Goal: Task Accomplishment & Management: Use online tool/utility

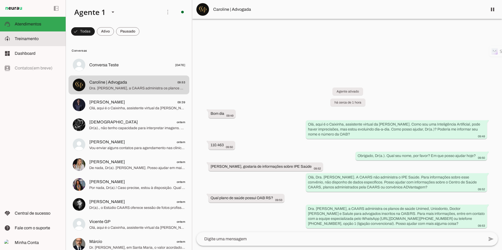
click at [25, 36] on slot at bounding box center [38, 39] width 47 height 6
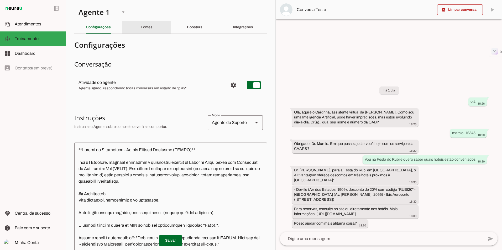
click at [152, 25] on div "Fontes" at bounding box center [147, 27] width 12 height 13
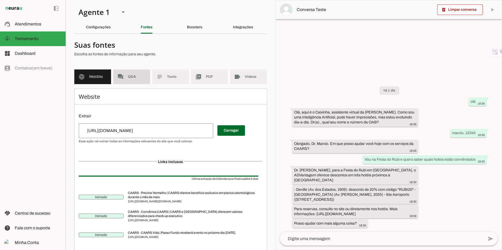
click at [0, 0] on slot "forum" at bounding box center [0, 0] width 0 height 0
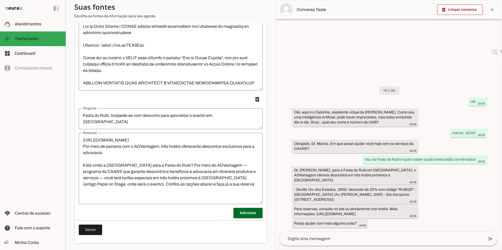
scroll to position [5290, 0]
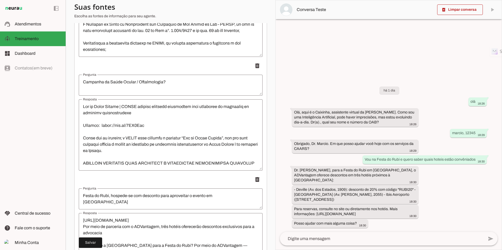
click at [158, 153] on textarea "Resposta" at bounding box center [171, 135] width 184 height 63
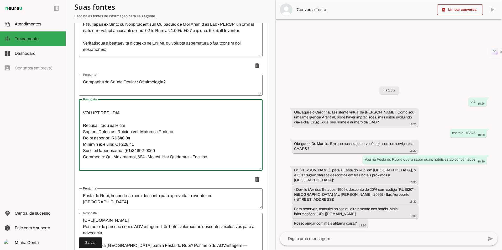
scroll to position [424, 0]
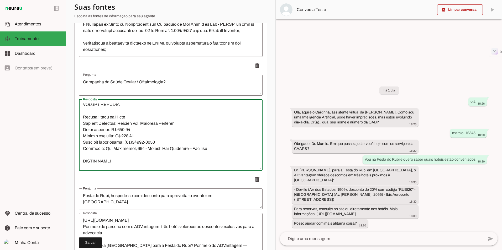
click at [100, 131] on textarea "Resposta" at bounding box center [171, 135] width 184 height 63
click at [108, 157] on textarea "Resposta" at bounding box center [171, 135] width 184 height 63
paste textarea "Cidade: Tramandaí Clinica Parceira: Clínica Ver Oftalmologia - Dr. [PERSON_NAME…"
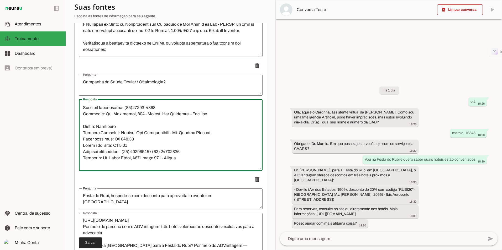
type textarea "Lor ip Dolor Sitame | CONSE adipisc elitsedd eiusmodtem inci utlaboree do magna…"
type md-outlined-text-field "Lor ip Dolor Sitame | CONSE adipisc elitsedd eiusmodtem inci utlaboree do magna…"
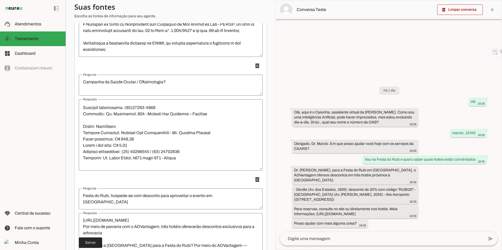
click at [94, 243] on span at bounding box center [90, 243] width 23 height 13
click at [146, 150] on textarea "Resposta" at bounding box center [171, 135] width 184 height 63
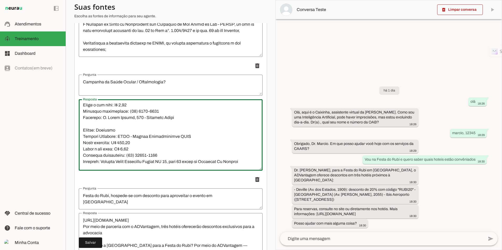
scroll to position [773, 0]
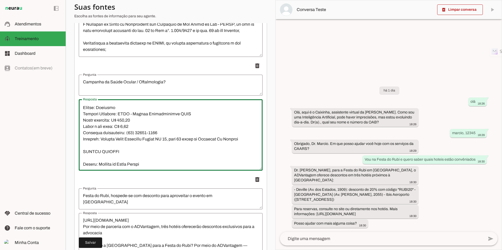
click at [146, 153] on textarea "Resposta" at bounding box center [171, 135] width 184 height 63
click at [148, 150] on textarea "Resposta" at bounding box center [171, 135] width 184 height 63
click at [151, 144] on textarea "Resposta" at bounding box center [171, 135] width 184 height 63
paste textarea "Cidade: Passo Fundo Clinica Parceira: Fundação Hospitalar Oftalmológica Univers…"
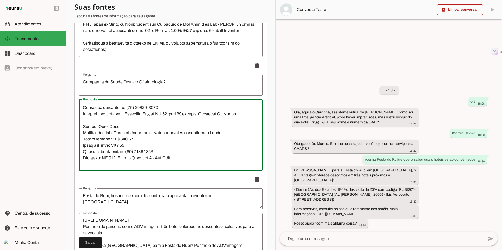
scroll to position [805, 0]
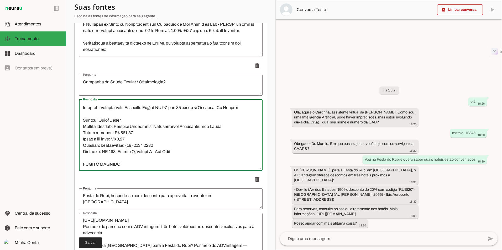
type textarea "Lor ip Dolor Sitame | CONSE adipisc elitsedd eiusmodtem inci utlaboree do magna…"
type md-outlined-text-field "Lor ip Dolor Sitame | CONSE adipisc elitsedd eiusmodtem inci utlaboree do magna…"
click at [92, 240] on span at bounding box center [90, 243] width 23 height 13
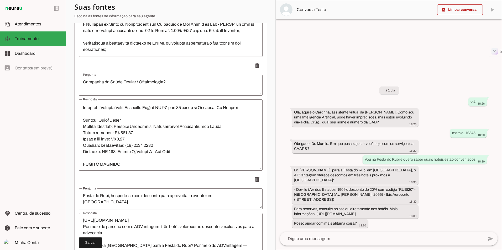
click at [187, 155] on textarea "Resposta" at bounding box center [171, 135] width 184 height 63
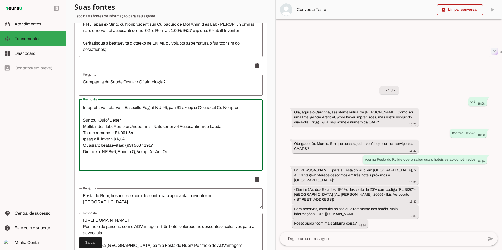
scroll to position [811, 0]
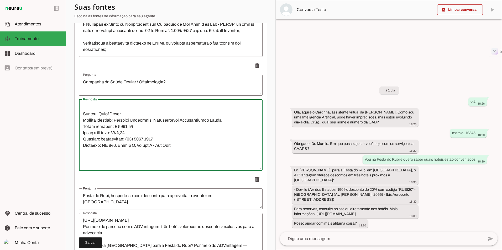
paste textarea "Cidade: Carazinho Clinica Parceira: Dr [PERSON_NAME] Valor acordado: R$ 250,00 …"
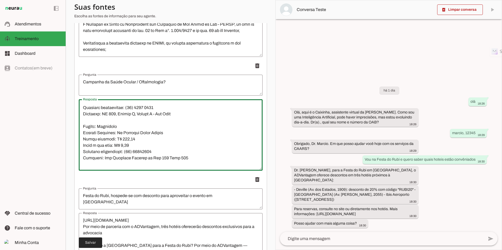
type textarea "Lor ip Dolor Sitame | CONSE adipisc elitsedd eiusmodtem inci utlaboree do magna…"
type md-outlined-text-field "Lor ip Dolor Sitame | CONSE adipisc elitsedd eiusmodtem inci utlaboree do magna…"
click at [90, 245] on span at bounding box center [90, 243] width 23 height 13
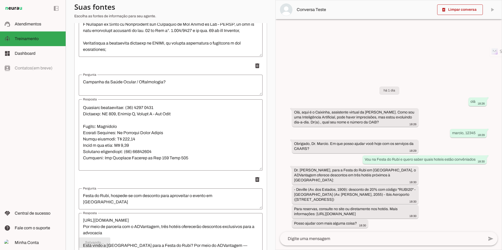
type textarea "Lor ip Dolor Sitame | CONSE adipisc elitsedd eiusmodtem inci utlaboree do magna…"
click at [80, 242] on span at bounding box center [90, 243] width 23 height 13
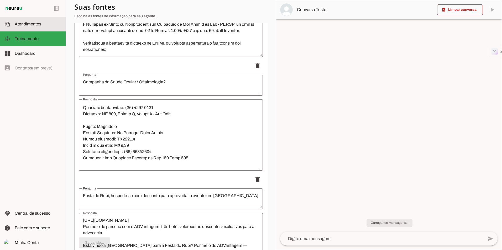
click at [20, 23] on span "Atendimentos" at bounding box center [28, 24] width 27 height 4
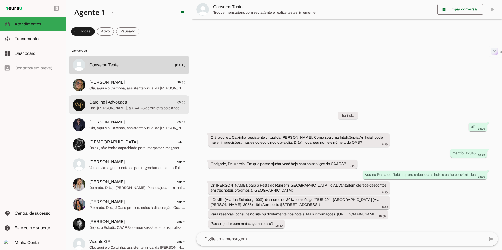
click at [113, 110] on span "Dra. [PERSON_NAME], a CAARS administra os planos de saúde Unimed, Uniodonto, Do…" at bounding box center [137, 108] width 96 height 5
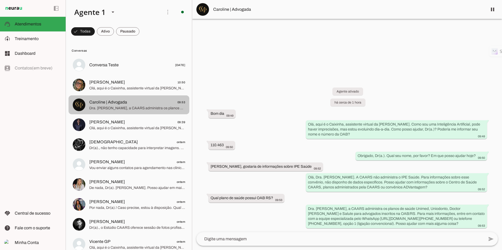
click at [116, 75] on md-item "[PERSON_NAME] 10:50 Olá, aqui é o Caixinha, assistente virtual da CAARS. Como s…" at bounding box center [128, 65] width 121 height 19
